Goal: Task Accomplishment & Management: Use online tool/utility

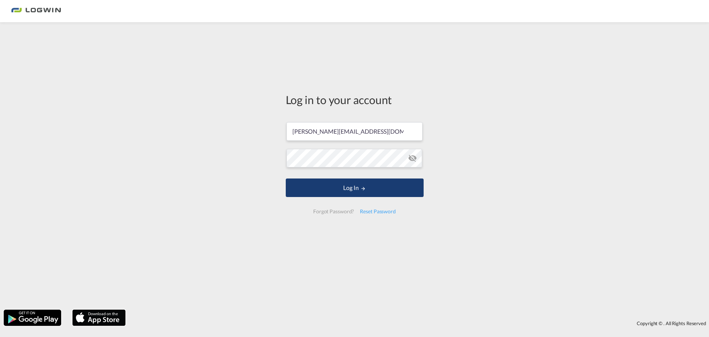
click at [371, 190] on button "Log In" at bounding box center [355, 188] width 138 height 19
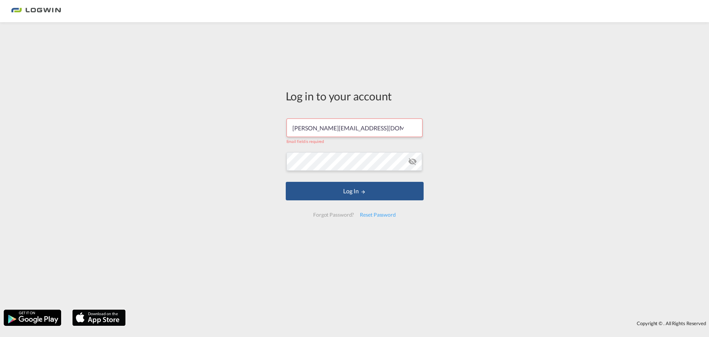
click at [394, 129] on input "[PERSON_NAME][EMAIL_ADDRESS][DOMAIN_NAME]" at bounding box center [354, 128] width 136 height 19
click at [310, 191] on button "Log In" at bounding box center [355, 191] width 138 height 19
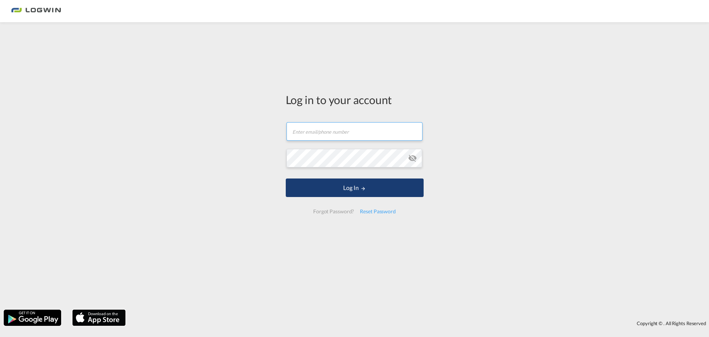
type input "[PERSON_NAME][EMAIL_ADDRESS][DOMAIN_NAME]"
click at [350, 192] on button "Log In" at bounding box center [355, 188] width 138 height 19
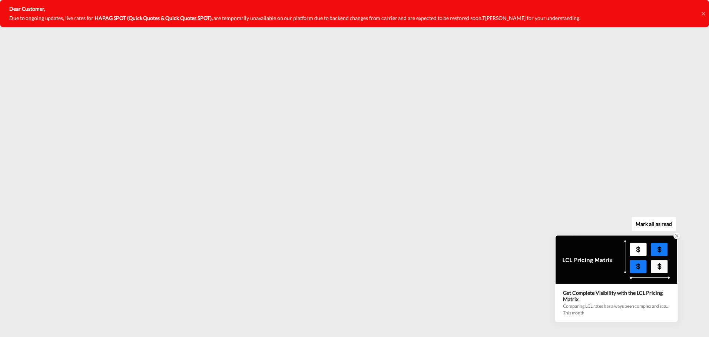
click at [676, 236] on icon at bounding box center [676, 235] width 5 height 5
